Goal: Transaction & Acquisition: Purchase product/service

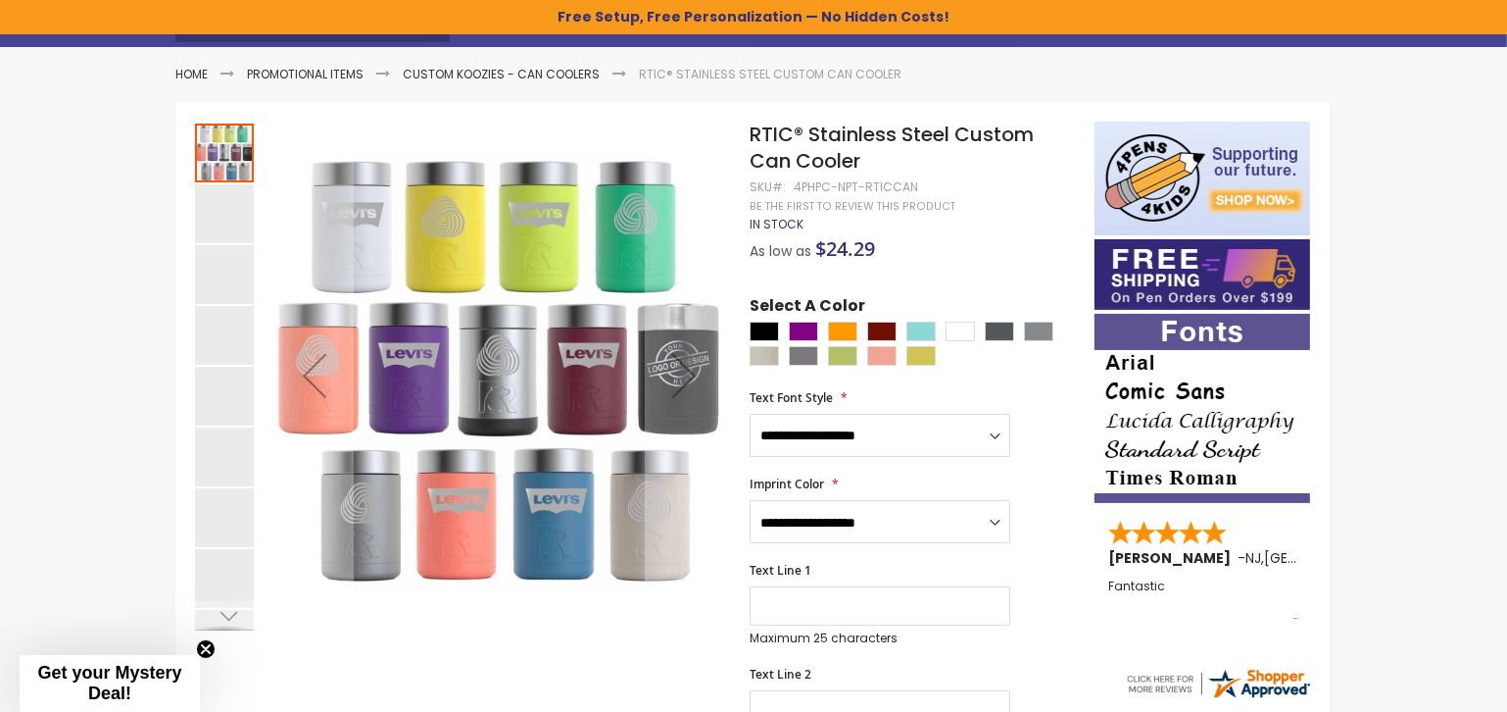
scroll to position [238, 0]
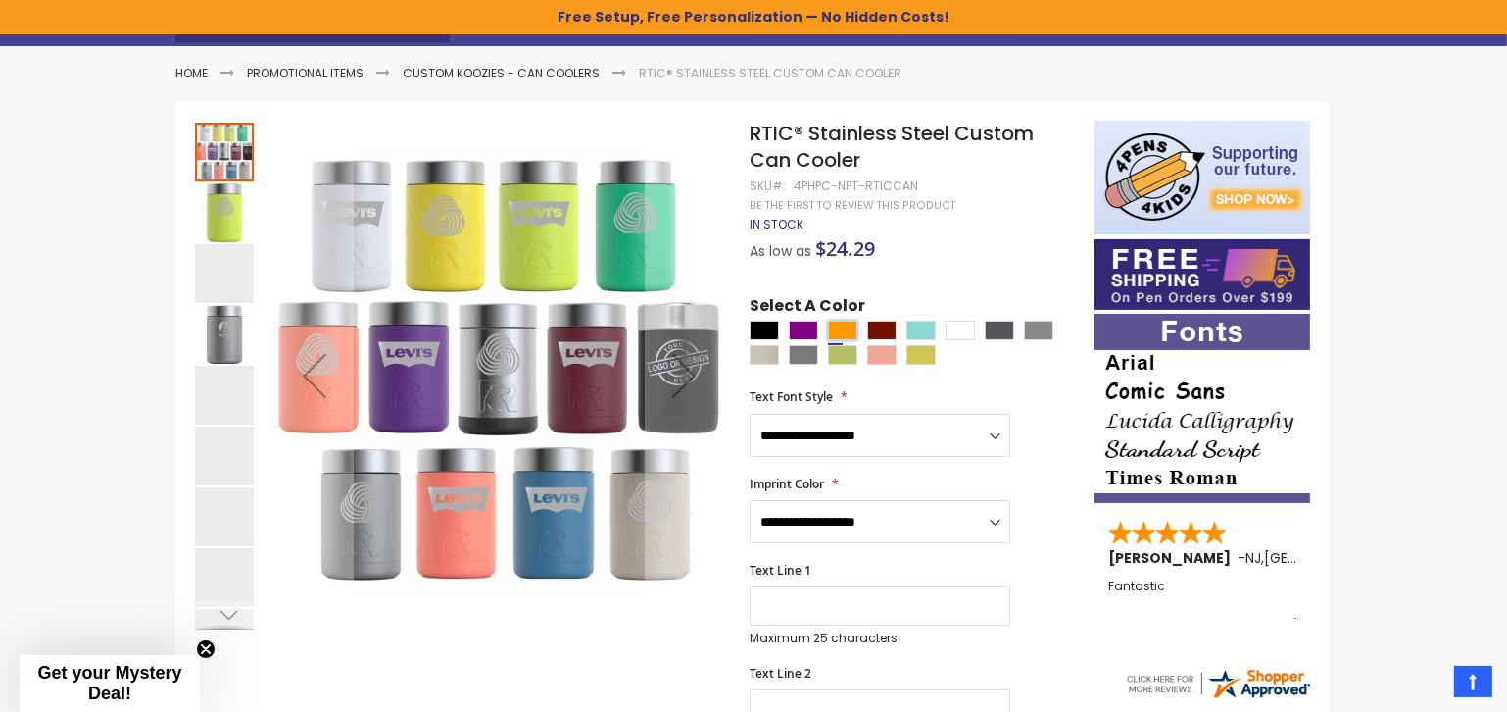
click at [835, 340] on div "Orange" at bounding box center [842, 331] width 29 height 20
type input "****"
